Goal: Task Accomplishment & Management: Manage account settings

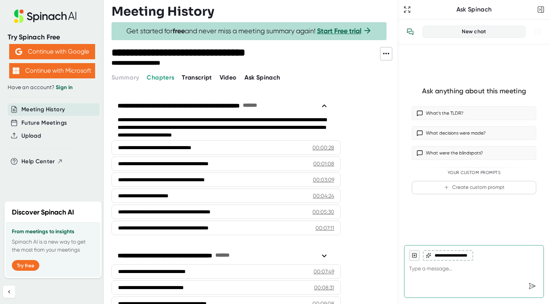
scroll to position [1017, 0]
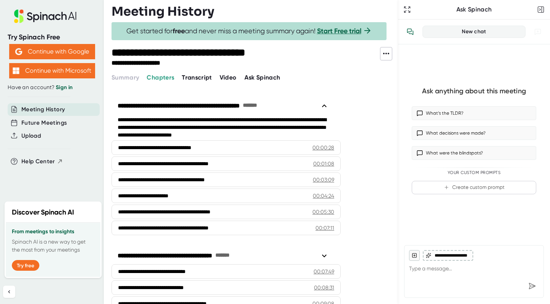
click at [389, 51] on icon at bounding box center [385, 53] width 9 height 9
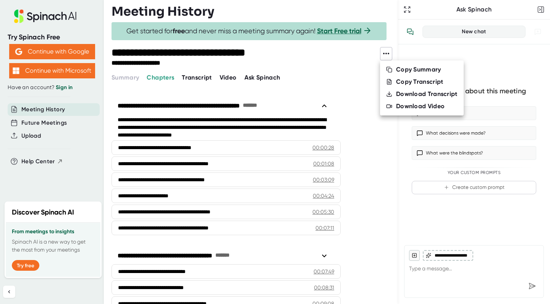
click at [363, 106] on div at bounding box center [275, 152] width 550 height 304
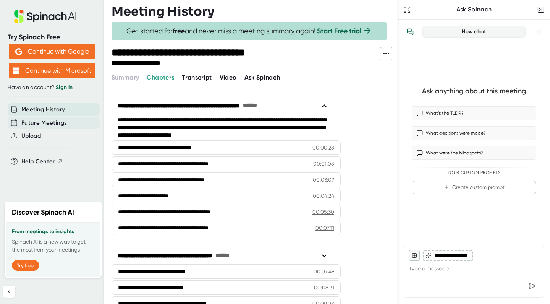
click at [44, 117] on div "Future Meetings" at bounding box center [54, 122] width 92 height 13
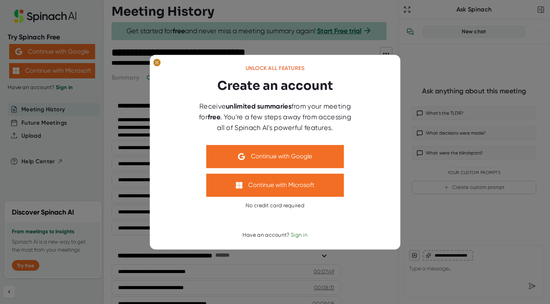
click at [156, 60] on ellipse at bounding box center [156, 62] width 7 height 8
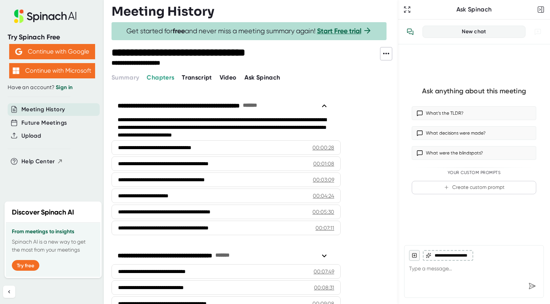
click at [34, 111] on span "Meeting History" at bounding box center [43, 109] width 44 height 9
click at [383, 51] on icon at bounding box center [385, 53] width 9 height 9
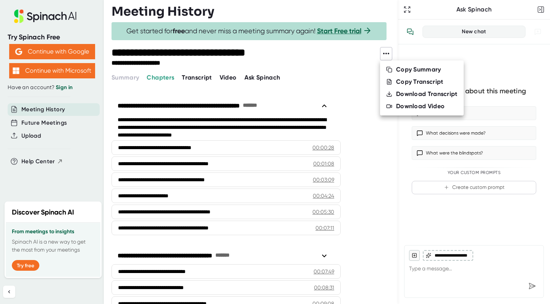
click at [338, 76] on div at bounding box center [275, 152] width 550 height 304
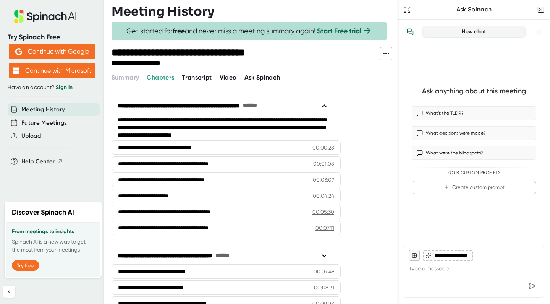
scroll to position [1017, 0]
click at [41, 50] on button "Continue with Google" at bounding box center [52, 51] width 86 height 15
click at [64, 88] on link "Sign in" at bounding box center [64, 87] width 17 height 6
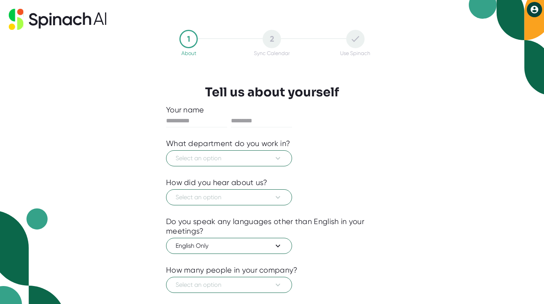
click at [273, 50] on div "2 Sync Calendar" at bounding box center [271, 43] width 83 height 26
click at [533, 11] on icon at bounding box center [534, 9] width 9 height 9
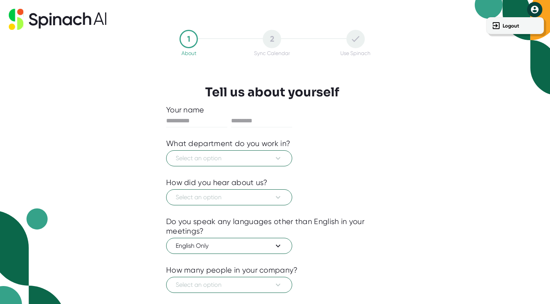
click at [320, 27] on div at bounding box center [275, 152] width 550 height 304
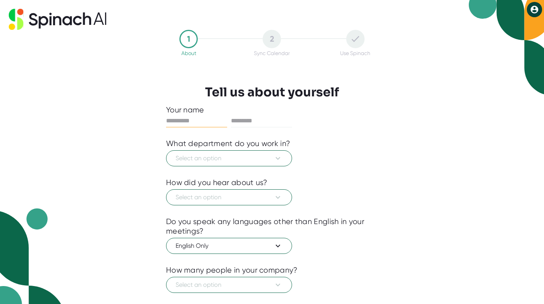
click at [200, 124] on input "text" at bounding box center [196, 121] width 61 height 12
type input "******"
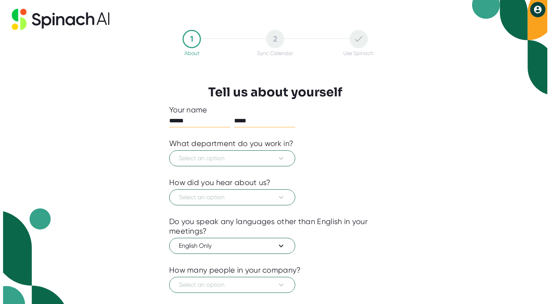
scroll to position [42, 0]
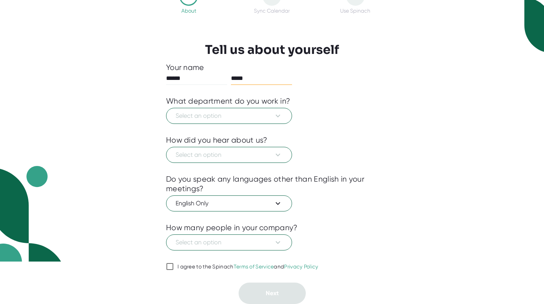
type input "*****"
click at [191, 268] on div "I agree to the Spinach Terms of Service and Privacy Policy" at bounding box center [248, 266] width 141 height 7
click at [174, 268] on input "I agree to the Spinach Terms of Service and Privacy Policy" at bounding box center [170, 266] width 8 height 9
checkbox input "true"
click at [218, 118] on span "Select an option" at bounding box center [229, 115] width 107 height 9
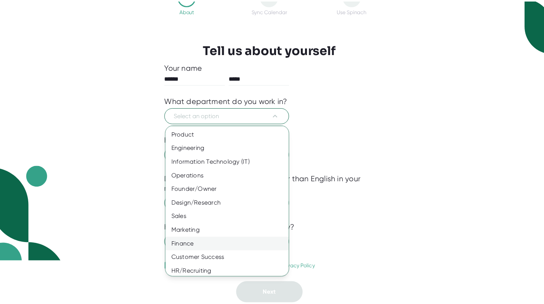
scroll to position [31, 0]
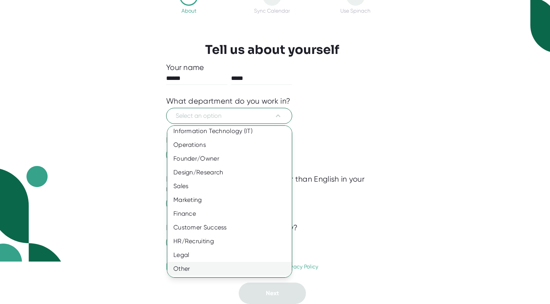
click at [204, 273] on div "Other" at bounding box center [232, 269] width 130 height 14
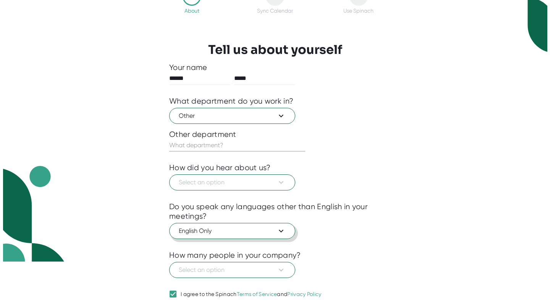
scroll to position [70, 0]
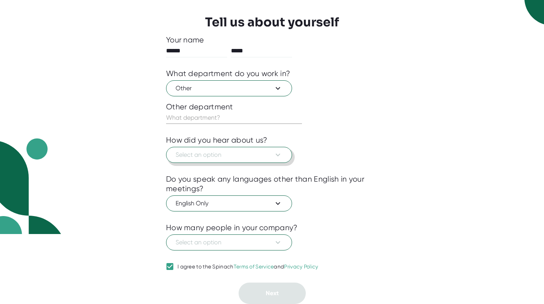
click at [215, 162] on button "Select an option" at bounding box center [229, 155] width 126 height 16
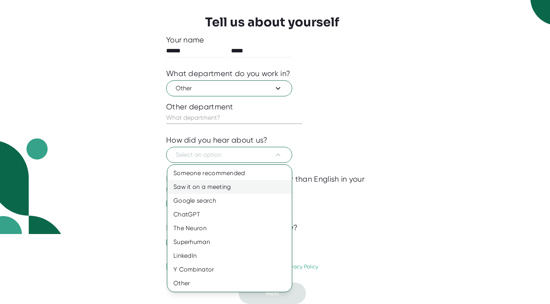
click at [213, 191] on div "Saw it on a meeting" at bounding box center [229, 187] width 124 height 14
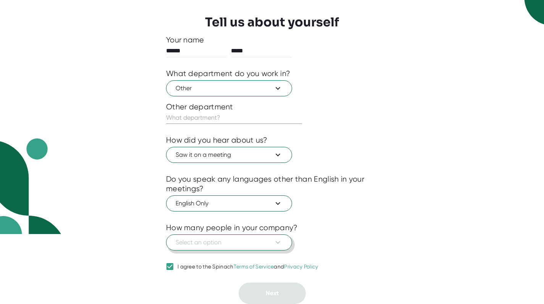
click at [221, 242] on span "Select an option" at bounding box center [229, 242] width 107 height 9
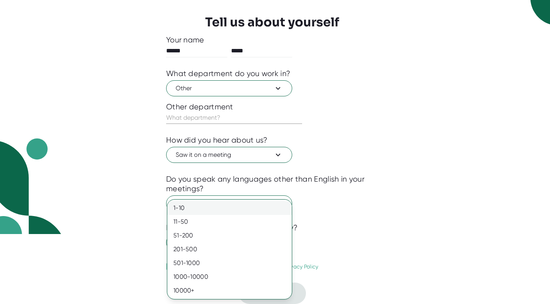
click at [215, 209] on div "1-10" at bounding box center [229, 208] width 124 height 14
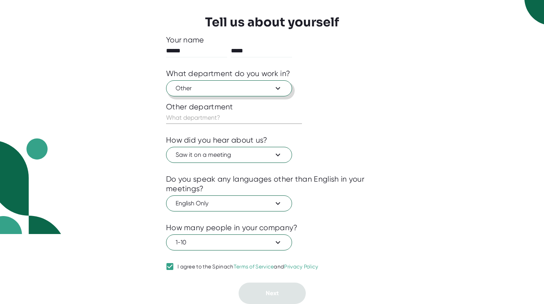
click at [211, 90] on span "Other" at bounding box center [229, 88] width 107 height 9
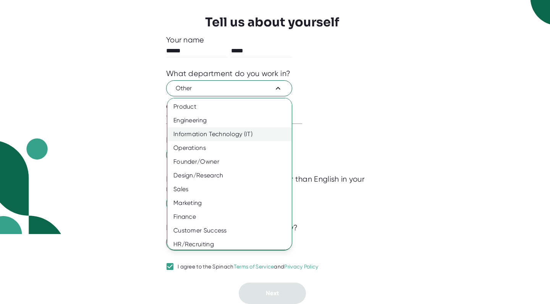
click at [209, 131] on div "Information Technology (IT)" at bounding box center [232, 134] width 130 height 14
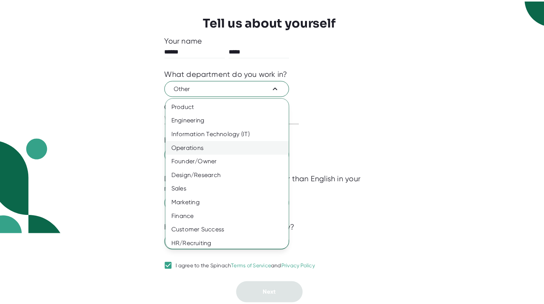
scroll to position [42, 0]
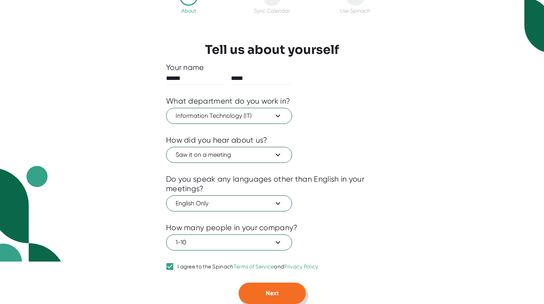
click at [260, 292] on button "Next" at bounding box center [272, 292] width 67 height 21
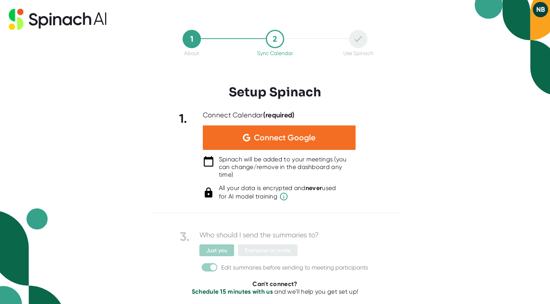
scroll to position [0, 0]
